Goal: Information Seeking & Learning: Check status

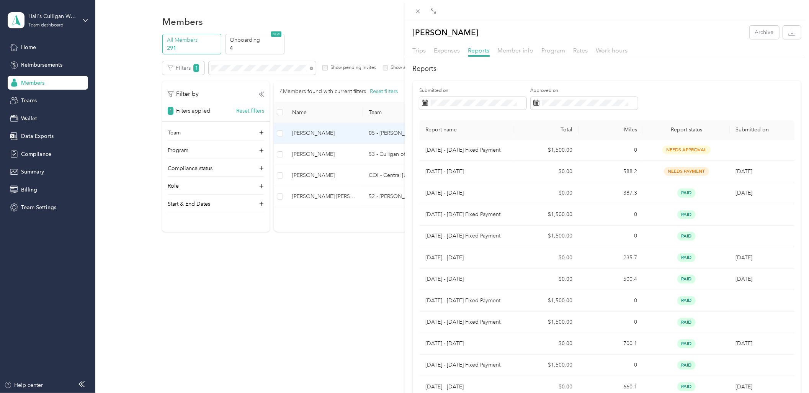
click at [29, 61] on div "[PERSON_NAME] Archive Trips Expenses Reports Member info Program Rates Work hou…" at bounding box center [404, 196] width 809 height 393
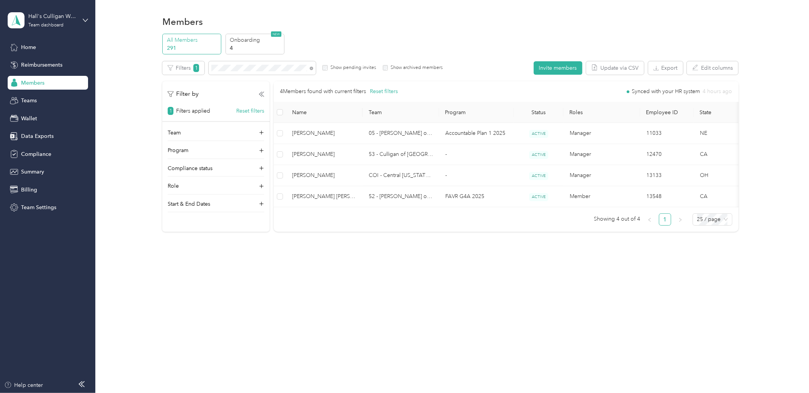
click at [21, 62] on span "Reimbursements" at bounding box center [41, 65] width 41 height 8
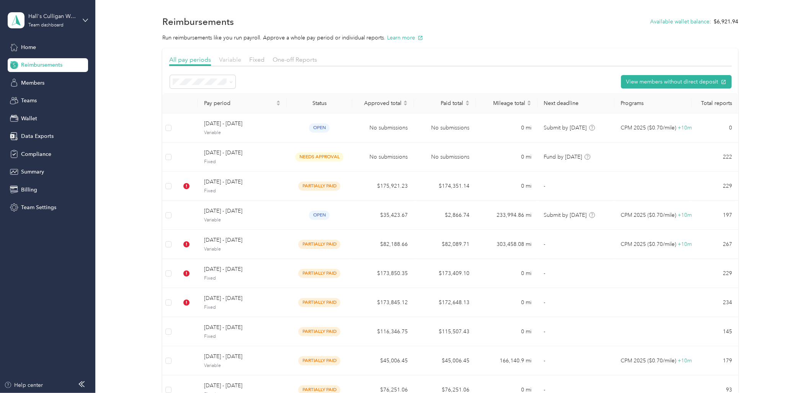
click at [221, 59] on span "Variable" at bounding box center [230, 59] width 22 height 7
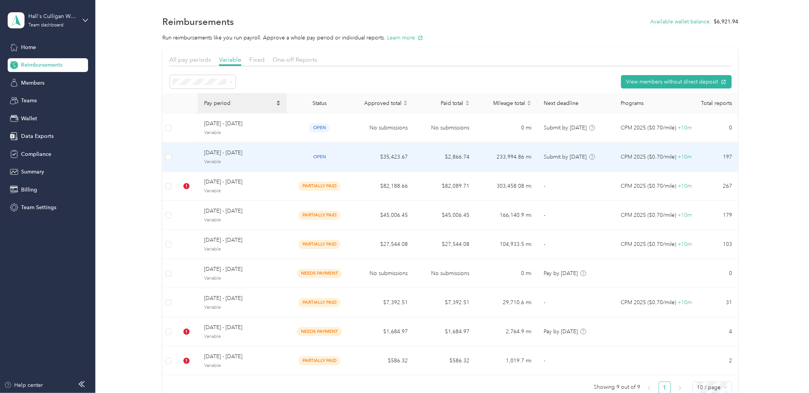
click at [291, 163] on td "open" at bounding box center [320, 157] width 66 height 29
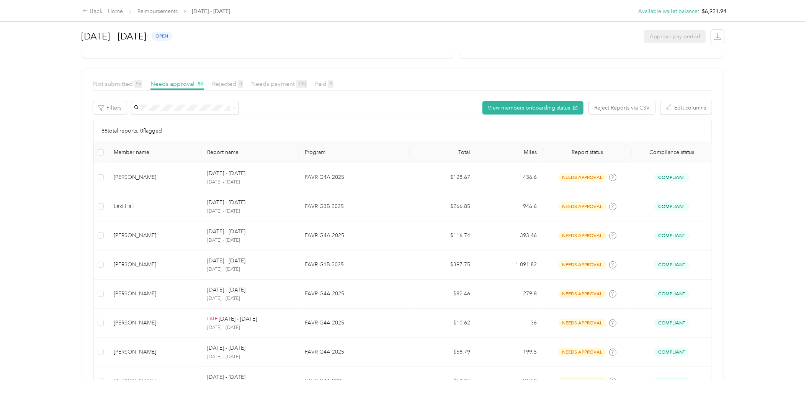
scroll to position [142, 0]
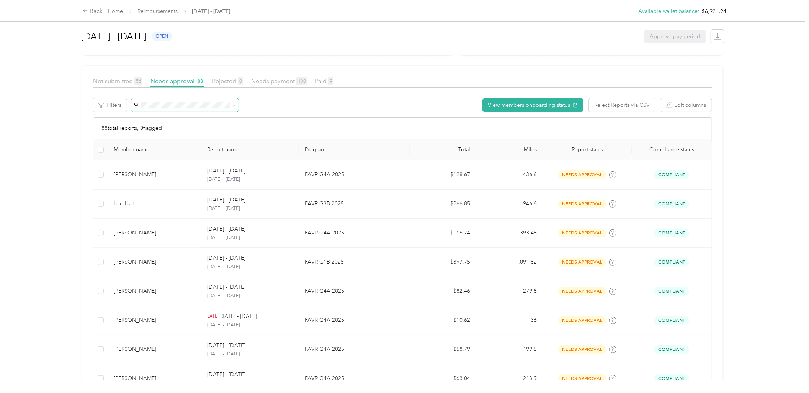
click at [176, 100] on span at bounding box center [184, 104] width 107 height 13
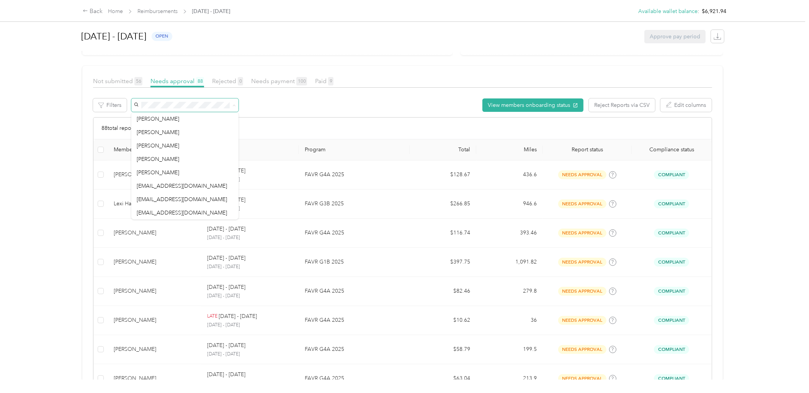
scroll to position [134, 0]
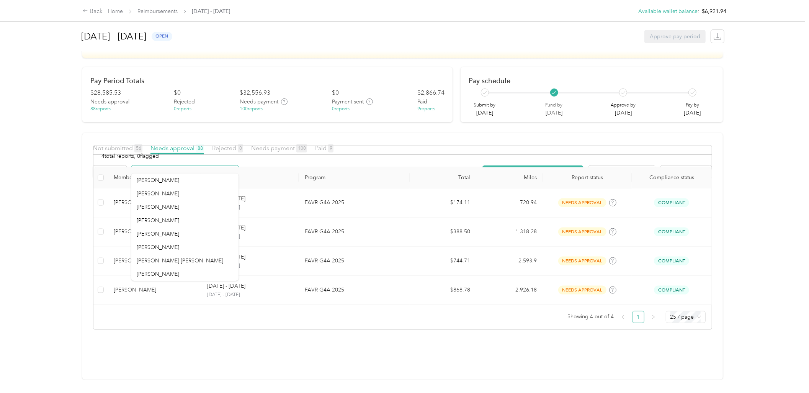
scroll to position [80, 0]
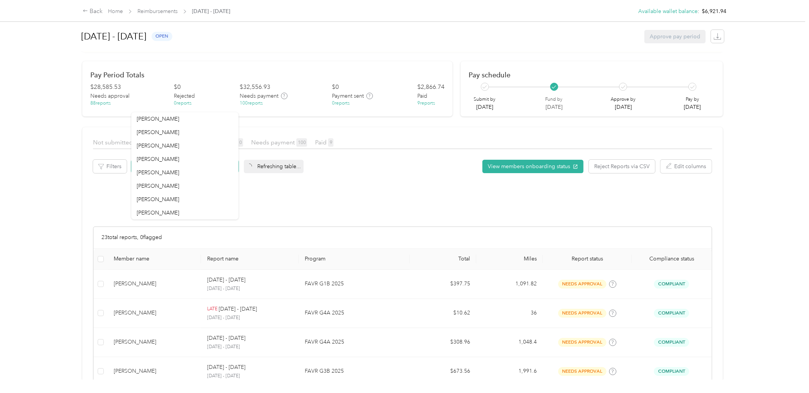
scroll to position [142, 0]
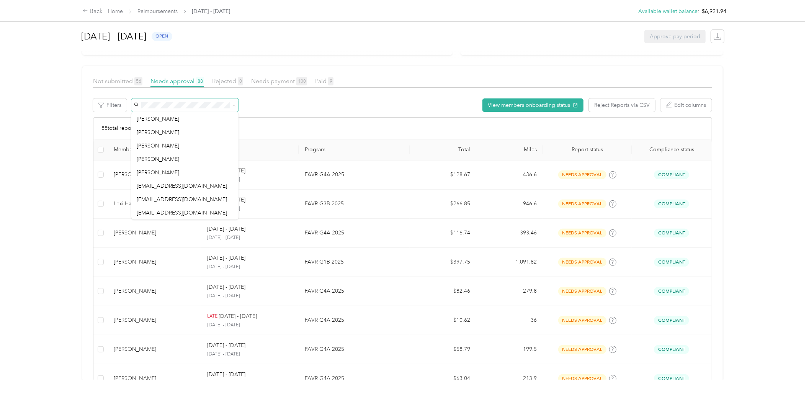
scroll to position [134, 0]
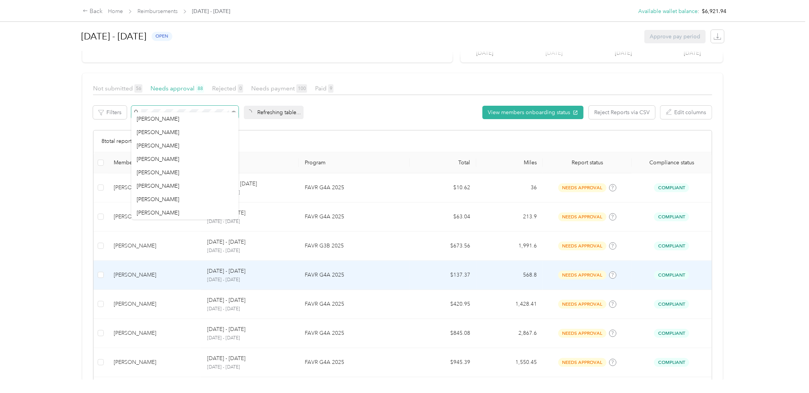
scroll to position [142, 0]
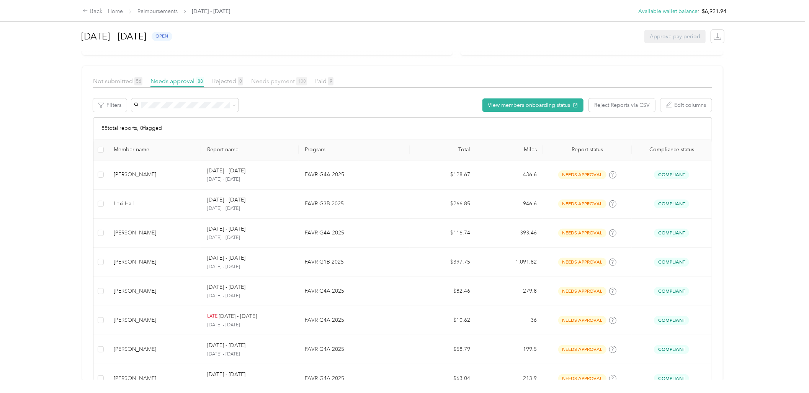
click at [280, 80] on span "Needs payment 100" at bounding box center [279, 80] width 56 height 7
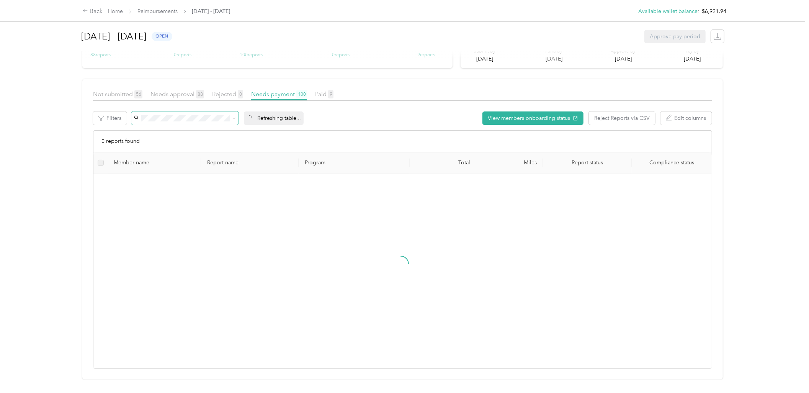
scroll to position [142, 0]
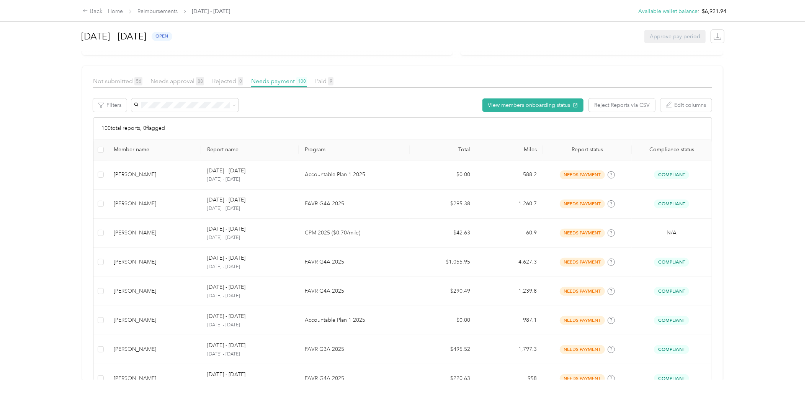
click at [158, 113] on div "View members onboarding status Reject Reports via CSV Edit columns" at bounding box center [422, 107] width 582 height 19
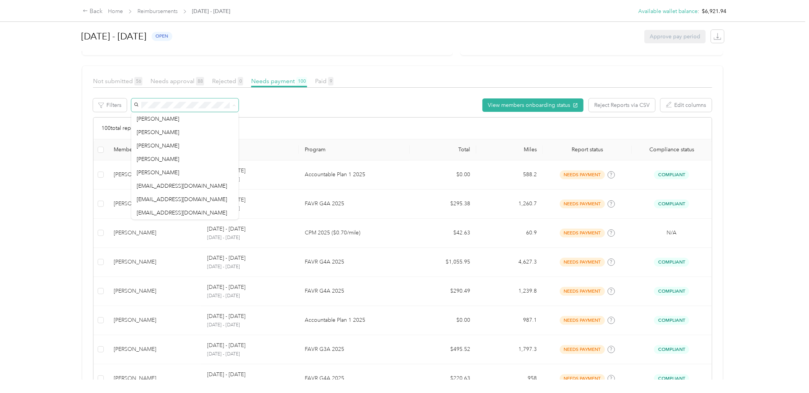
scroll to position [134, 0]
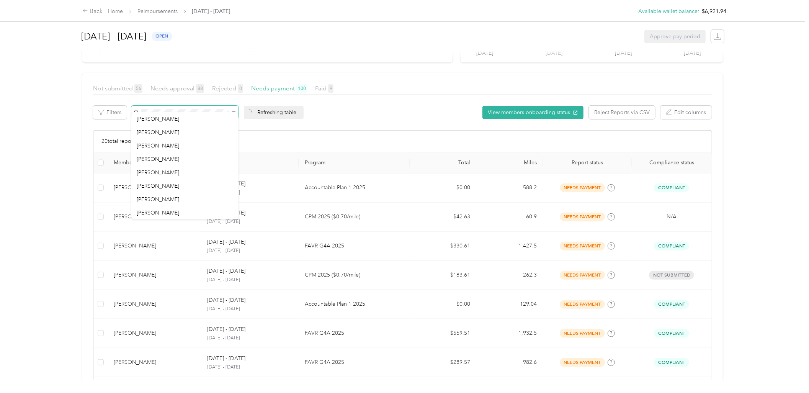
scroll to position [142, 0]
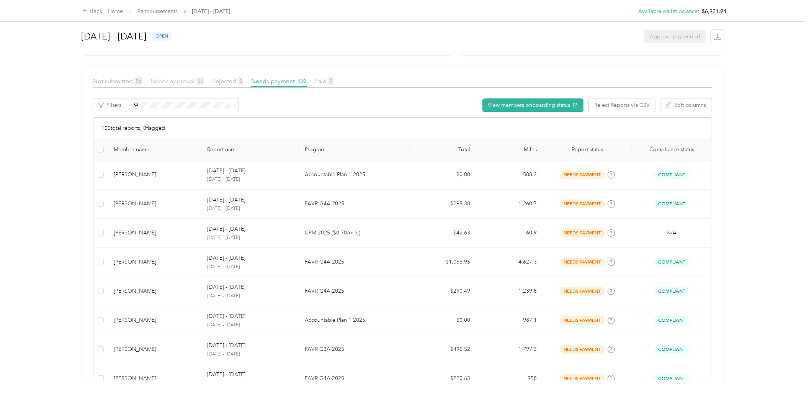
click at [171, 84] on span "Needs approval 88" at bounding box center [178, 80] width 54 height 7
click at [169, 108] on span at bounding box center [184, 104] width 107 height 13
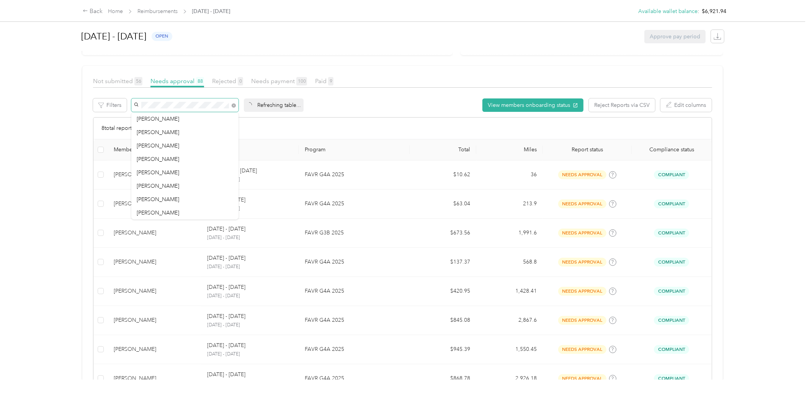
scroll to position [134, 0]
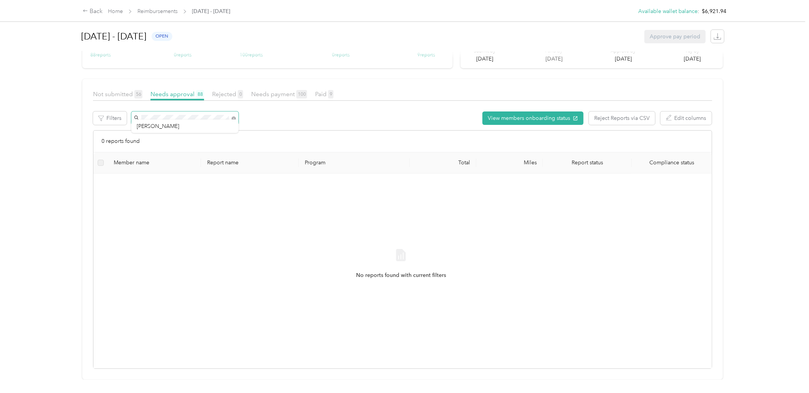
scroll to position [142, 0]
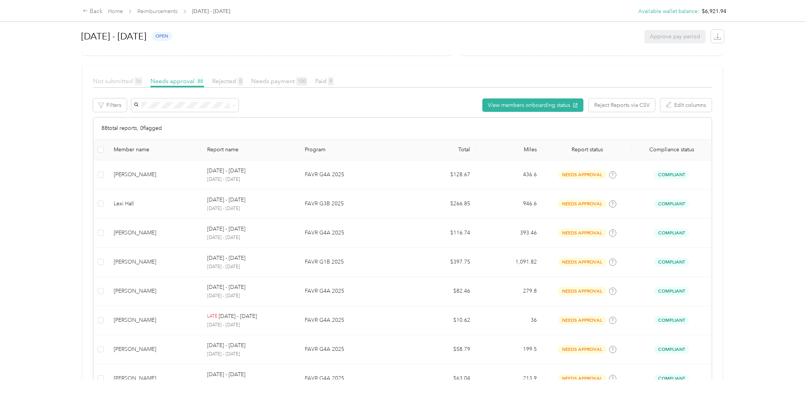
click at [128, 83] on span "Not submitted 56" at bounding box center [117, 80] width 49 height 7
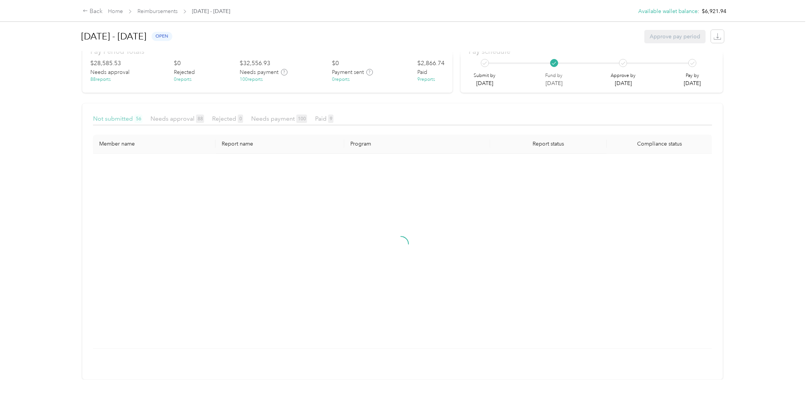
scroll to position [110, 0]
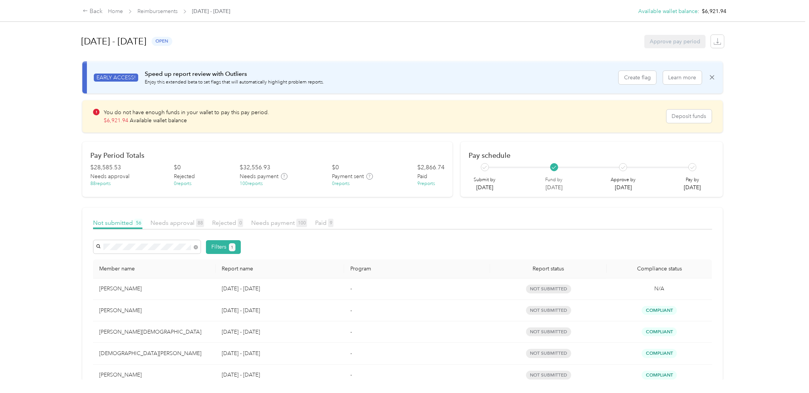
click at [37, 238] on div "Back Home Reimbursements [DATE] - [DATE] Available wallet balance : $6,921.94 A…" at bounding box center [403, 196] width 806 height 393
click at [21, 179] on div "Back Home Reimbursements [DATE] - [DATE] Available wallet balance : $6,921.94 A…" at bounding box center [403, 196] width 806 height 393
click at [161, 10] on link "Reimbursements" at bounding box center [158, 11] width 40 height 7
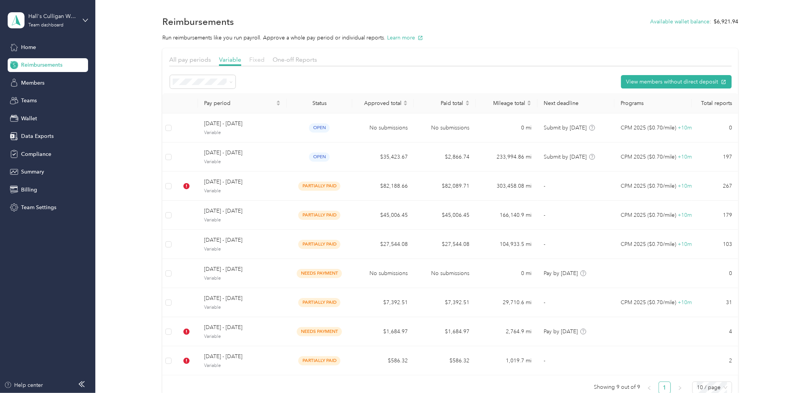
click at [253, 57] on span "Fixed" at bounding box center [256, 59] width 15 height 7
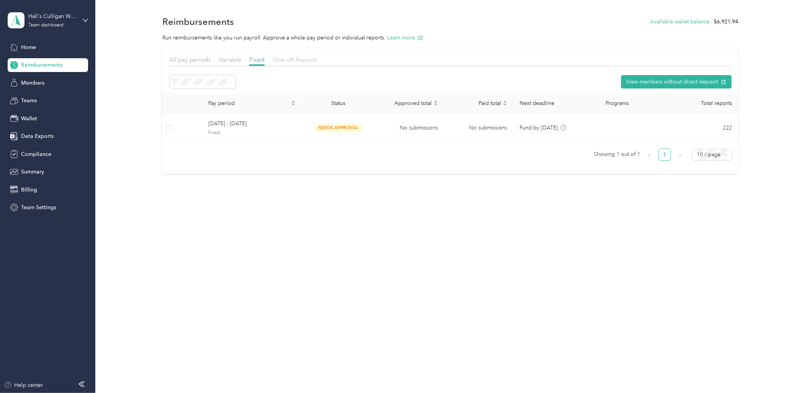
click at [292, 58] on span "One-off Reports" at bounding box center [295, 59] width 44 height 7
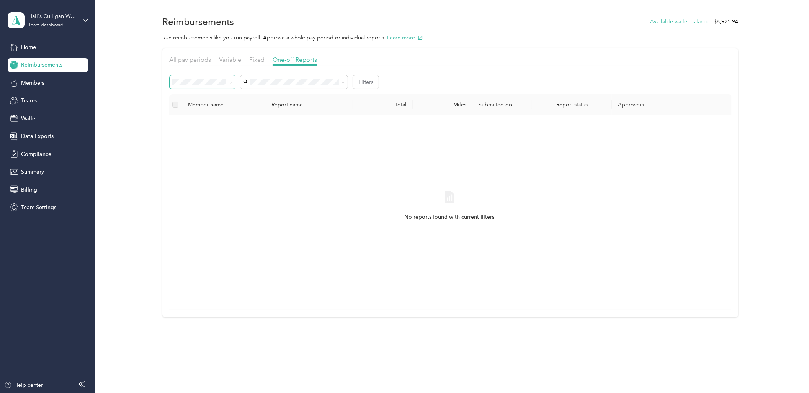
click at [201, 86] on span at bounding box center [203, 81] width 66 height 13
click at [202, 76] on span at bounding box center [203, 81] width 66 height 13
click at [190, 100] on li "All" at bounding box center [202, 96] width 66 height 13
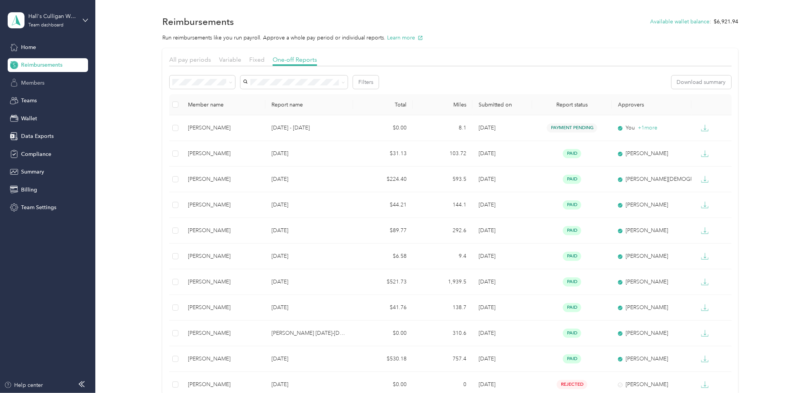
click at [44, 84] on div "Members" at bounding box center [48, 83] width 80 height 14
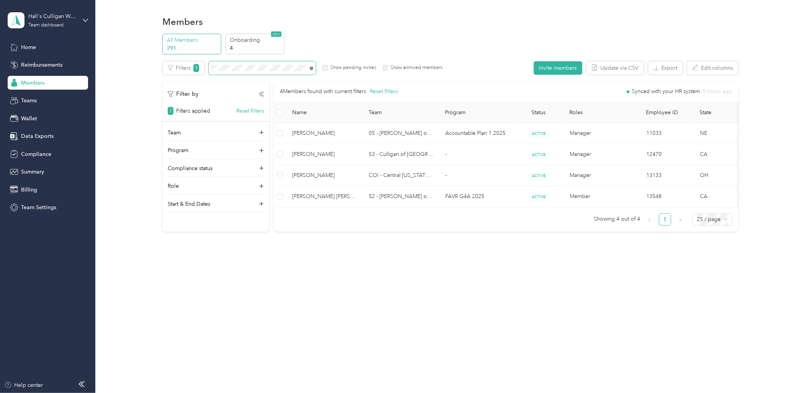
click at [311, 67] on icon at bounding box center [311, 68] width 3 height 3
